Goal: Transaction & Acquisition: Purchase product/service

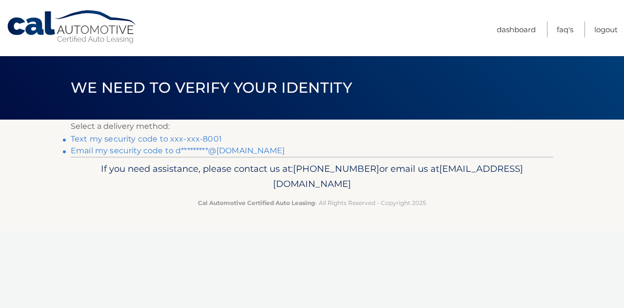
click at [173, 138] on link "Text my security code to xxx-xxx-8001" at bounding box center [146, 138] width 151 height 9
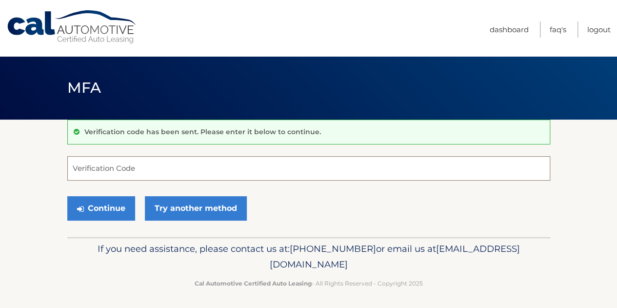
click at [91, 172] on input "Verification Code" at bounding box center [308, 168] width 483 height 24
click at [109, 166] on input "Verification Code" at bounding box center [308, 168] width 483 height 24
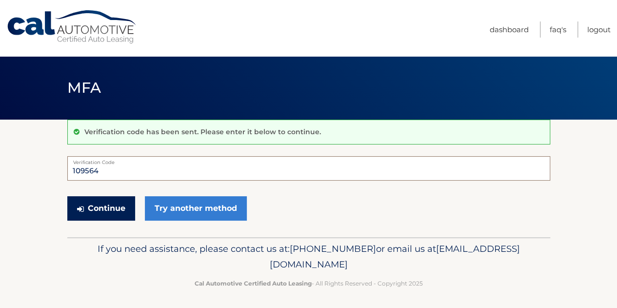
type input "109564"
click at [109, 204] on button "Continue" at bounding box center [101, 208] width 68 height 24
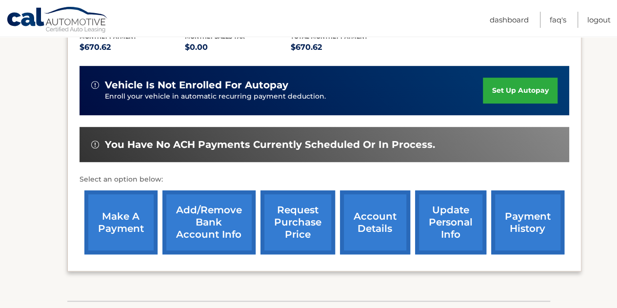
scroll to position [234, 0]
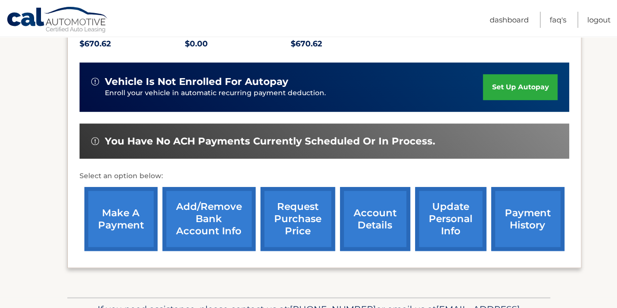
click at [129, 202] on link "make a payment" at bounding box center [120, 219] width 73 height 64
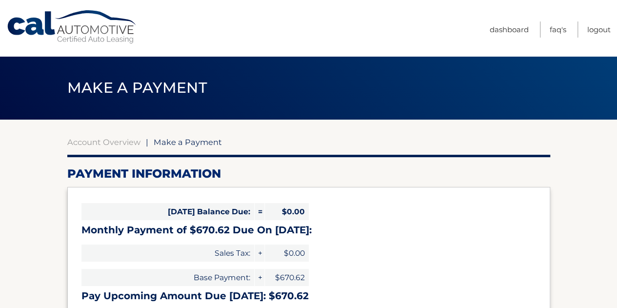
select select "MzU4ZWYxOWQtOGZmNC00NjQ2LTkyMGQtNTEwNDNjOTQzMTc5"
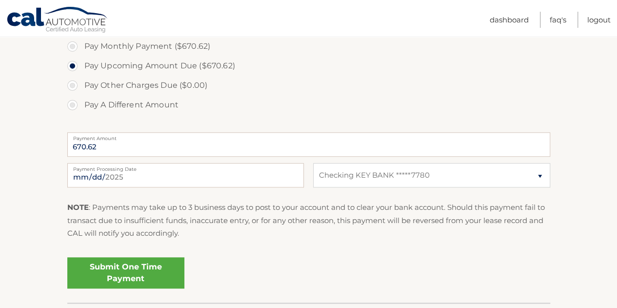
scroll to position [342, 0]
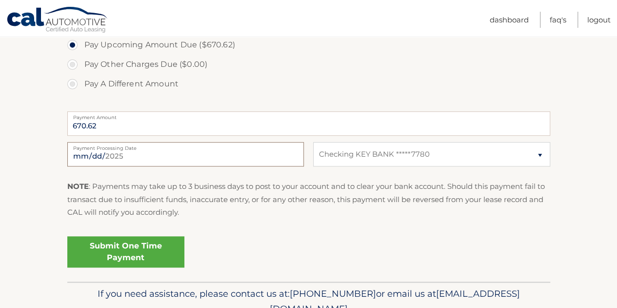
click at [111, 161] on input "2025-08-25" at bounding box center [185, 154] width 237 height 24
type input "2025-08-26"
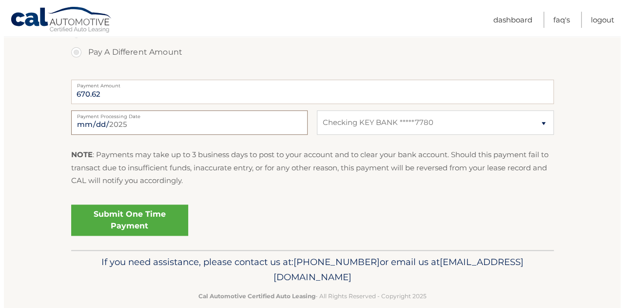
scroll to position [388, 0]
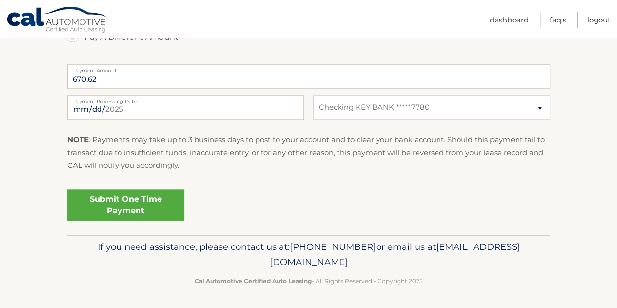
click at [138, 201] on link "Submit One Time Payment" at bounding box center [125, 204] width 117 height 31
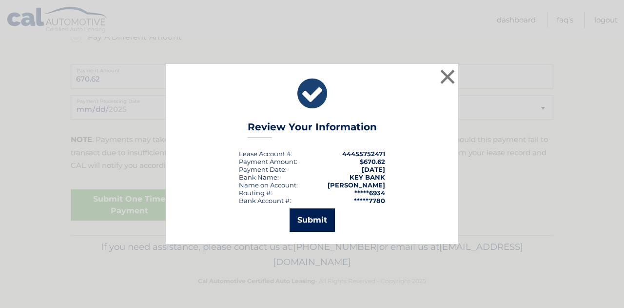
click at [314, 210] on button "Submit" at bounding box center [312, 219] width 45 height 23
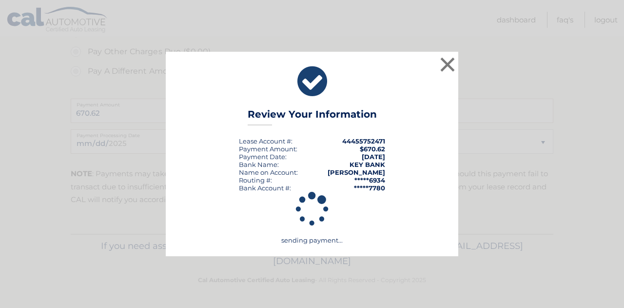
scroll to position [353, 0]
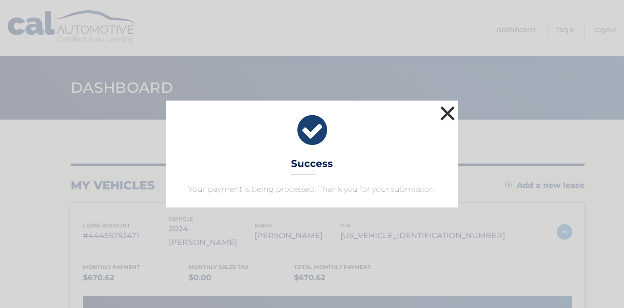
click at [452, 115] on button "×" at bounding box center [448, 113] width 20 height 20
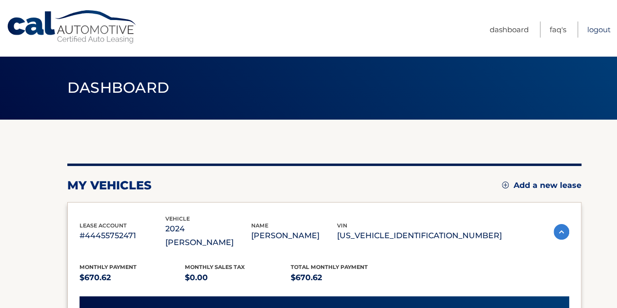
click at [599, 31] on link "Logout" at bounding box center [598, 29] width 23 height 16
